Goal: Find specific page/section: Find specific page/section

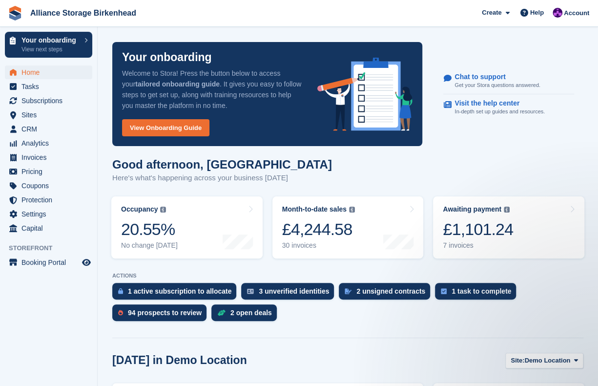
click at [147, 35] on section "Signed in successfully. Your onboarding Welcome to Stora! Press the button belo…" at bounding box center [348, 389] width 501 height 779
click at [53, 131] on span "CRM" at bounding box center [50, 129] width 59 height 14
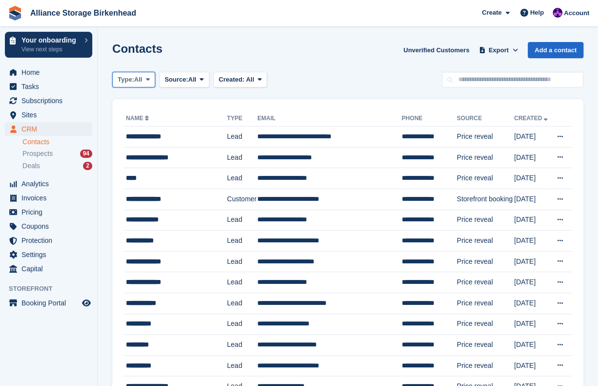
click at [134, 81] on span "Type:" at bounding box center [126, 80] width 17 height 10
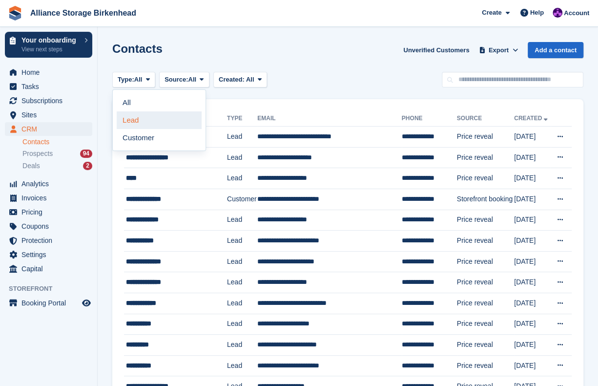
click at [144, 118] on link "Lead" at bounding box center [159, 120] width 85 height 18
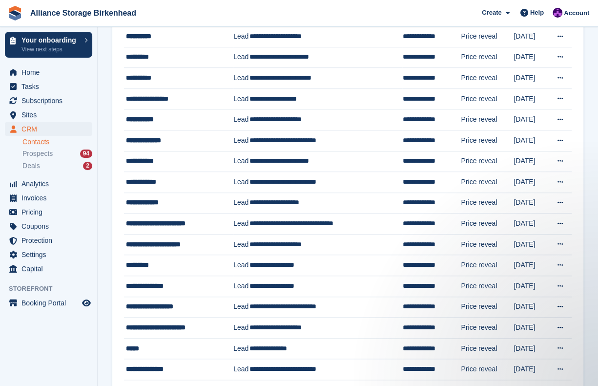
scroll to position [272, 0]
